Goal: Transaction & Acquisition: Download file/media

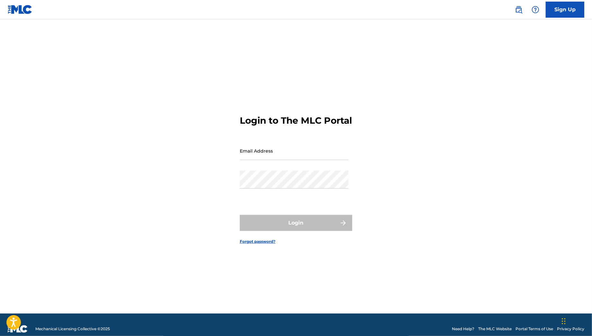
click at [313, 167] on div "Email Address" at bounding box center [294, 156] width 109 height 29
click at [318, 160] on input "Email Address" at bounding box center [294, 151] width 109 height 18
type input "[PERSON_NAME][EMAIL_ADDRESS][PERSON_NAME][DOMAIN_NAME]"
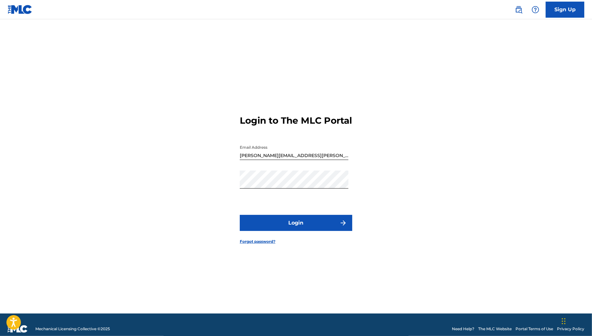
click at [285, 227] on button "Login" at bounding box center [296, 223] width 113 height 16
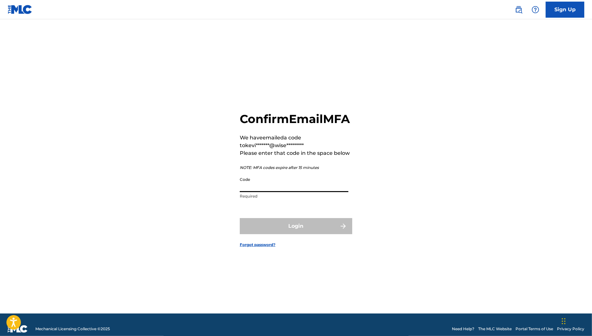
click at [289, 191] on input "Code" at bounding box center [294, 183] width 109 height 18
paste input "051303"
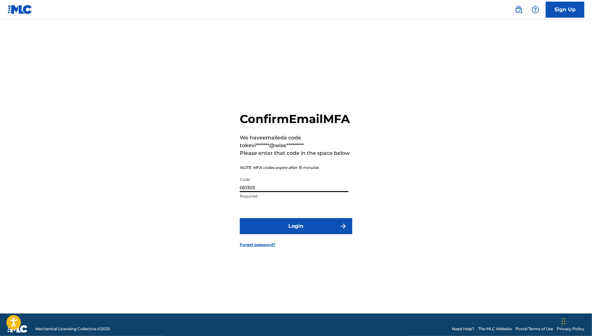
type input "051303"
click at [276, 234] on button "Login" at bounding box center [296, 226] width 113 height 16
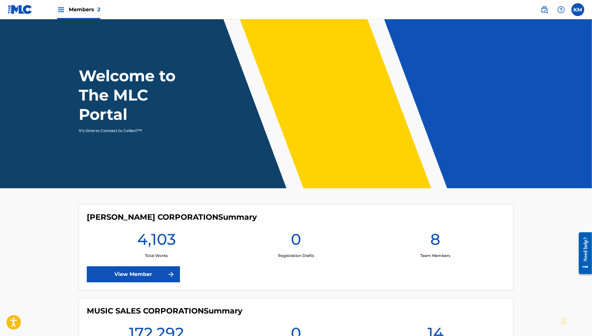
scroll to position [86, 0]
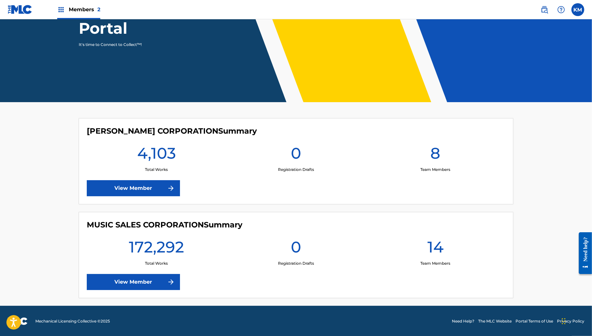
click at [152, 282] on link "View Member" at bounding box center [133, 282] width 93 height 16
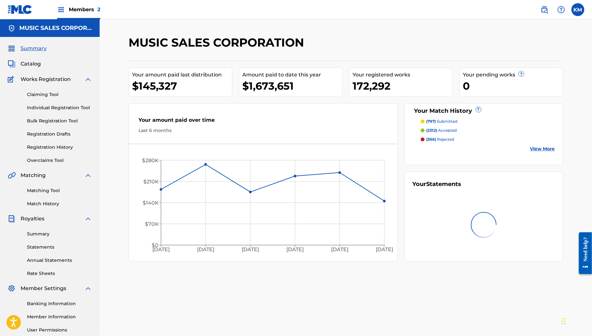
click at [98, 53] on div "Summary Catalog Works Registration Claiming Tool Individual Registration Tool B…" at bounding box center [50, 202] width 100 height 331
click at [34, 235] on link "Summary" at bounding box center [59, 234] width 65 height 7
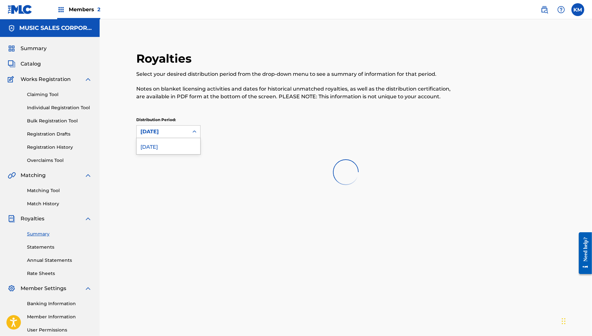
click at [169, 130] on div "[DATE]" at bounding box center [162, 132] width 44 height 8
click at [190, 85] on div "Select your desired distribution period from the drop-down menu to see a summar…" at bounding box center [297, 85] width 323 height 30
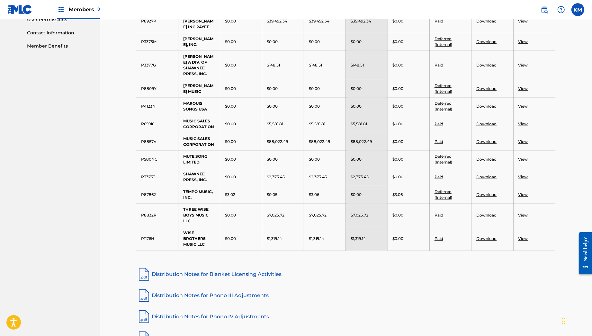
scroll to position [318, 0]
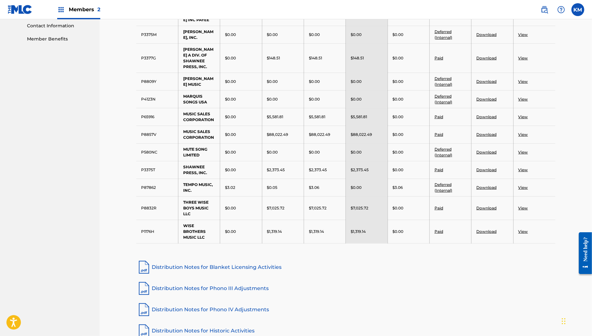
click at [246, 263] on link "Distribution Notes for Blanket Licensing Activities" at bounding box center [345, 267] width 419 height 15
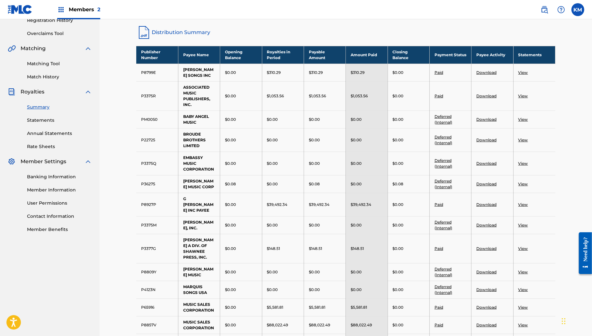
scroll to position [34, 0]
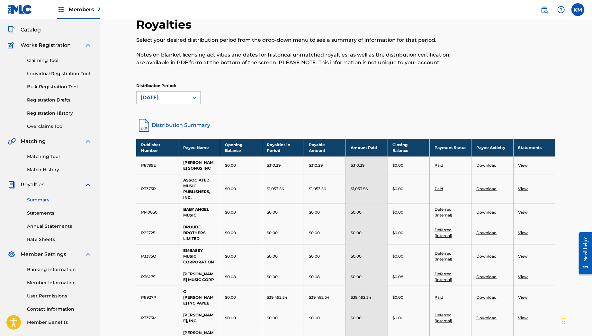
click at [180, 124] on link "Distribution Summary" at bounding box center [345, 125] width 419 height 15
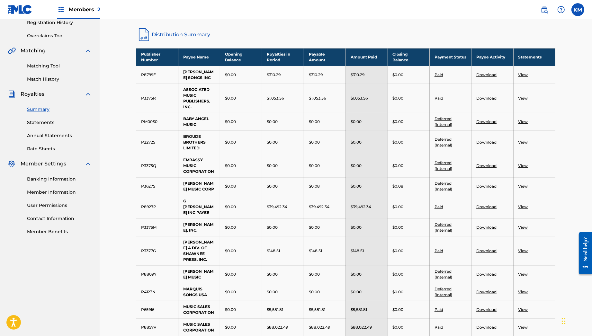
scroll to position [0, 0]
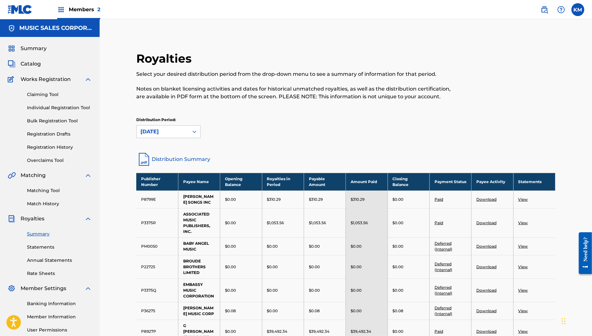
click at [29, 61] on span "Catalog" at bounding box center [31, 64] width 20 height 8
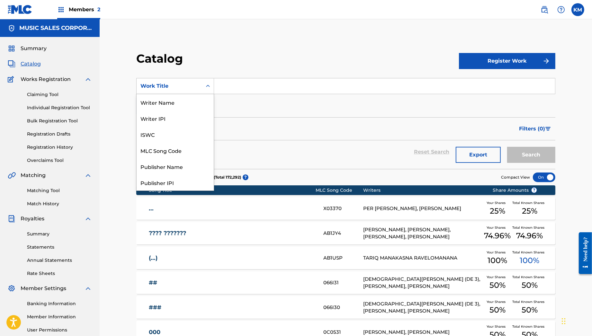
scroll to position [96, 0]
click at [167, 82] on div "Work Title" at bounding box center [169, 86] width 58 height 8
click at [159, 143] on div "MLC Song Code" at bounding box center [175, 146] width 77 height 16
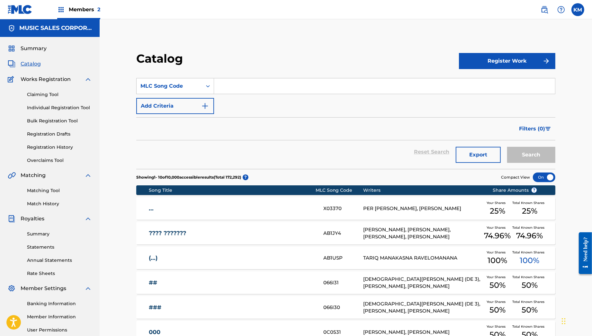
paste input "X7476R"
click at [237, 85] on input "X7476R" at bounding box center [384, 85] width 341 height 15
type input "X7476R"
click at [507, 147] on button "Search" at bounding box center [531, 155] width 48 height 16
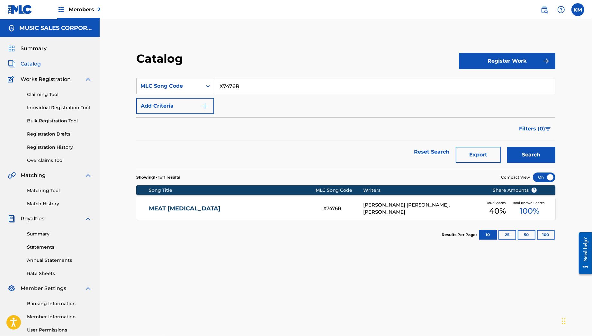
click at [240, 198] on div "MEAT [MEDICAL_DATA] X7476R [PERSON_NAME] [PERSON_NAME], [PERSON_NAME] Your Shar…" at bounding box center [345, 208] width 419 height 23
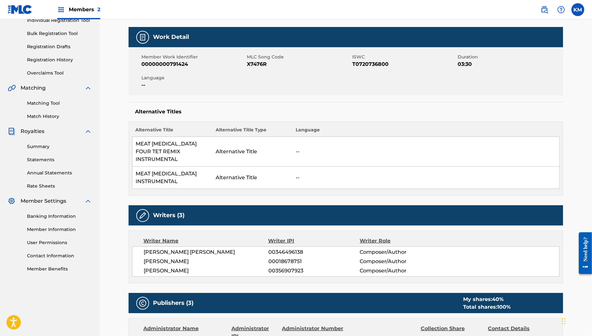
scroll to position [86, 0]
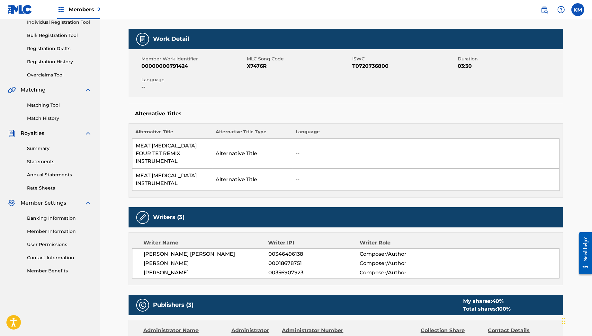
click at [39, 162] on link "Statements" at bounding box center [59, 161] width 65 height 7
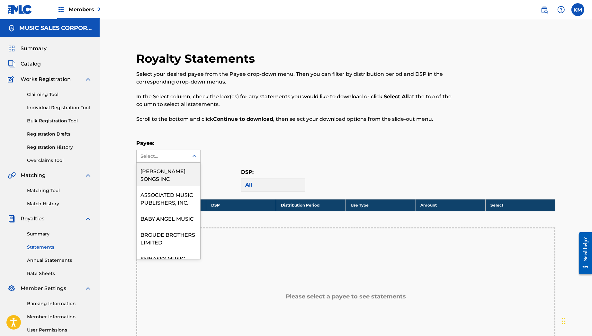
click at [158, 156] on div "Select..." at bounding box center [162, 156] width 44 height 7
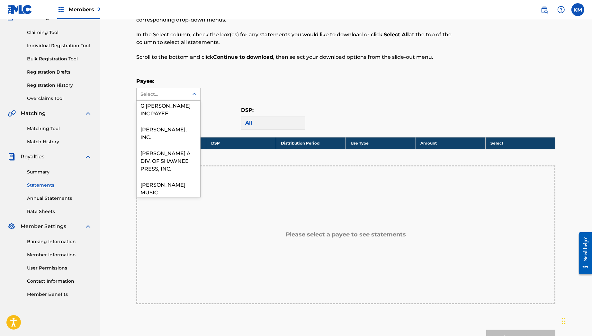
scroll to position [140, 0]
click at [185, 120] on div "G [PERSON_NAME] INC PAYEE" at bounding box center [169, 108] width 64 height 24
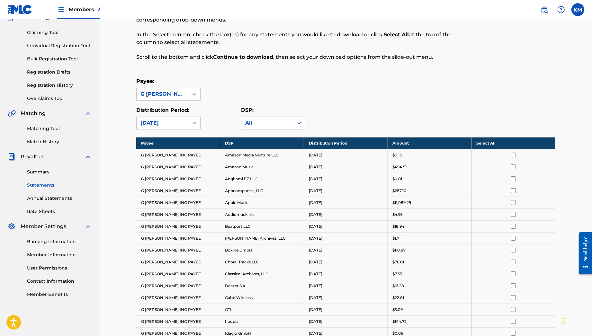
scroll to position [231, 0]
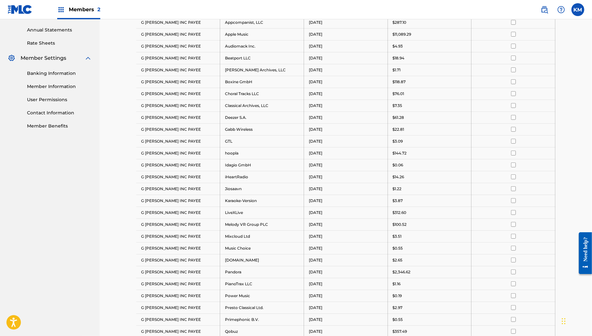
click at [513, 33] on input "checkbox" at bounding box center [513, 34] width 5 height 5
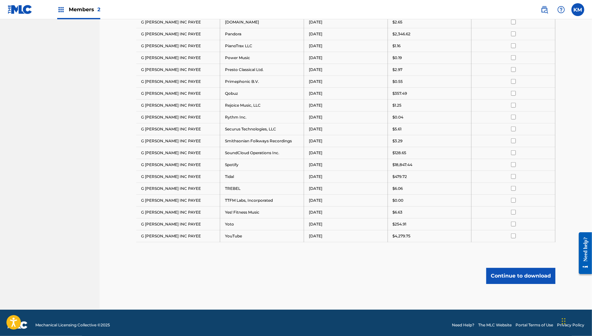
scroll to position [468, 0]
click at [511, 163] on input "checkbox" at bounding box center [513, 165] width 5 height 5
click at [509, 271] on button "Continue to download" at bounding box center [520, 276] width 69 height 16
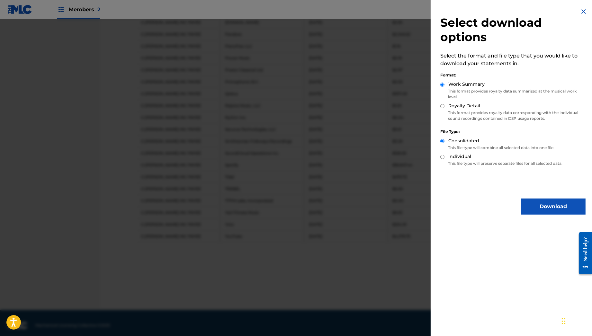
click at [580, 10] on img at bounding box center [584, 12] width 8 height 8
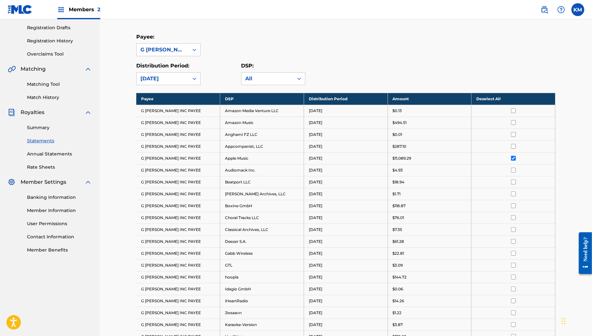
scroll to position [0, 0]
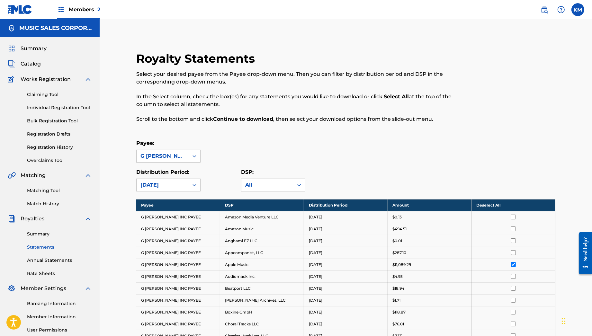
click at [516, 202] on th "Deselect All" at bounding box center [514, 205] width 84 height 12
click at [516, 202] on th "Select All" at bounding box center [514, 205] width 84 height 12
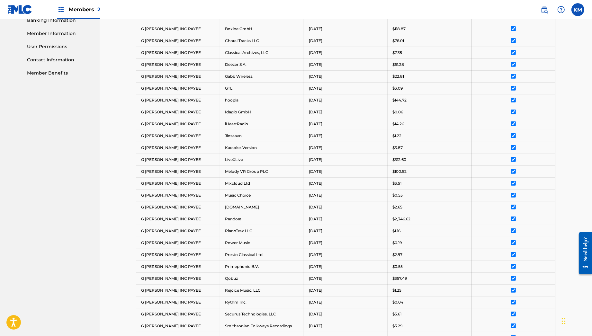
scroll to position [469, 0]
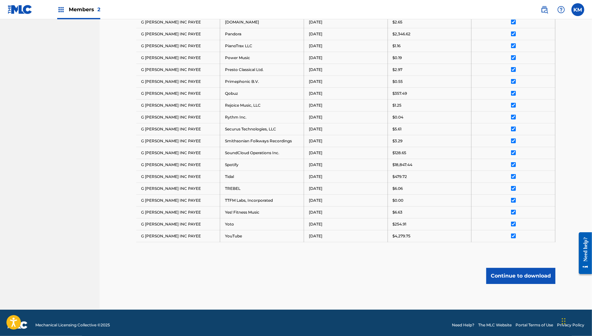
click at [495, 271] on button "Continue to download" at bounding box center [520, 276] width 69 height 16
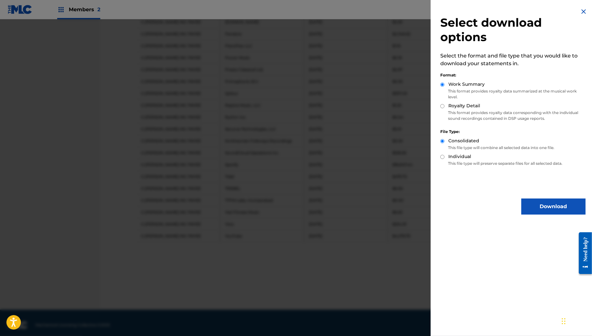
click at [449, 105] on label "Royalty Detail" at bounding box center [464, 106] width 32 height 7
click at [445, 105] on input "Royalty Detail" at bounding box center [442, 106] width 4 height 4
radio input "true"
click at [544, 207] on button "Download" at bounding box center [553, 207] width 64 height 16
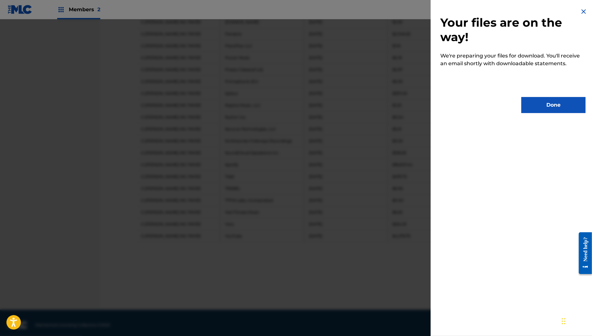
click at [553, 107] on button "Done" at bounding box center [553, 105] width 64 height 16
